Goal: Navigation & Orientation: Understand site structure

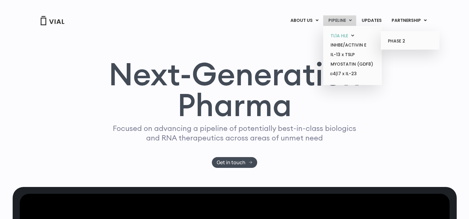
click at [339, 32] on link "TL1A HLE" at bounding box center [352, 36] width 54 height 10
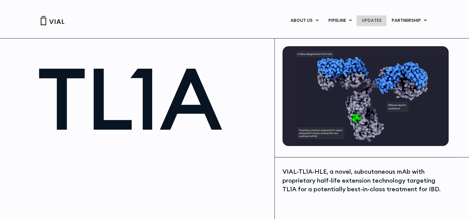
click at [374, 20] on link "UPDATES" at bounding box center [371, 20] width 30 height 10
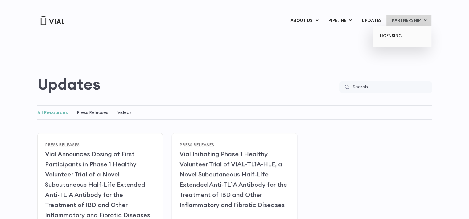
click at [405, 21] on link "PARTNERSHIP" at bounding box center [408, 20] width 45 height 10
click at [389, 35] on link "LICENSING" at bounding box center [402, 36] width 54 height 10
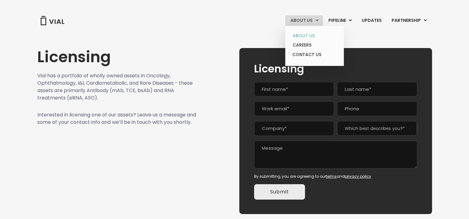
click at [309, 34] on link "ABOUT US" at bounding box center [314, 36] width 54 height 10
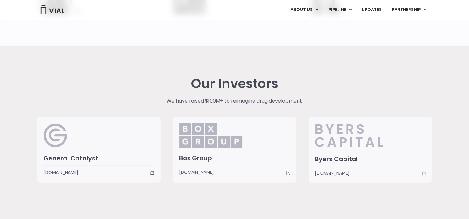
scroll to position [1588, 0]
